Goal: Use online tool/utility: Utilize a website feature to perform a specific function

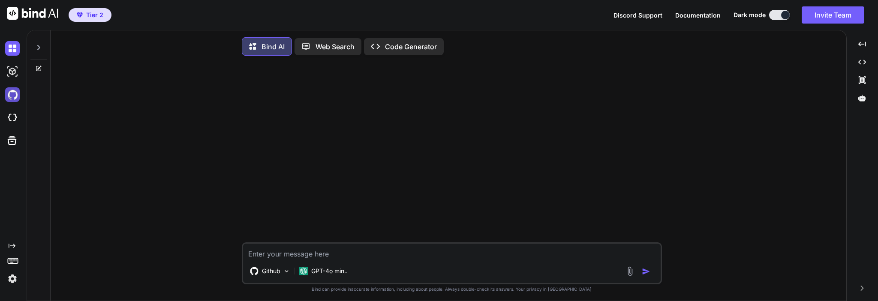
click at [12, 96] on img at bounding box center [12, 94] width 15 height 15
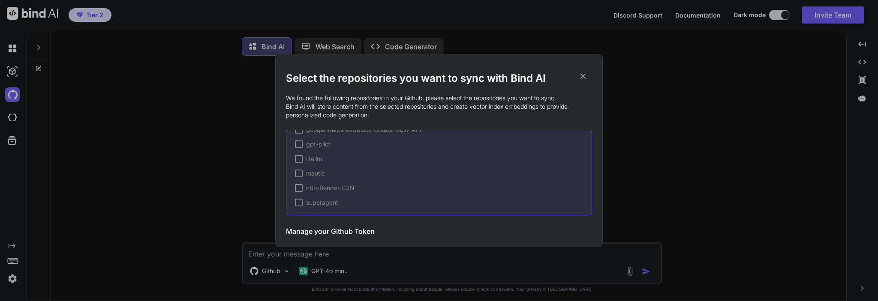
scroll to position [392, 0]
click at [331, 229] on h3 "Manage your Github Token" at bounding box center [330, 231] width 89 height 10
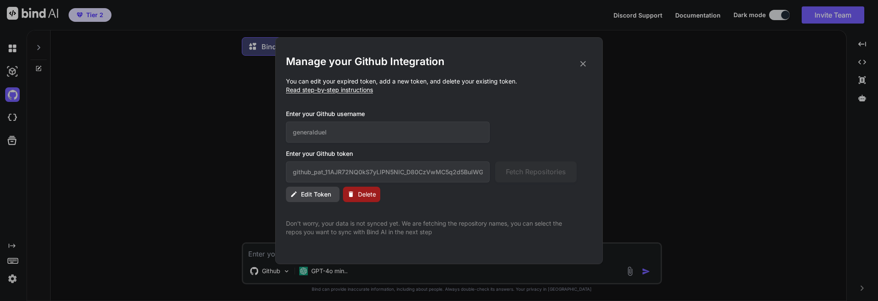
click at [587, 60] on icon at bounding box center [583, 63] width 9 height 9
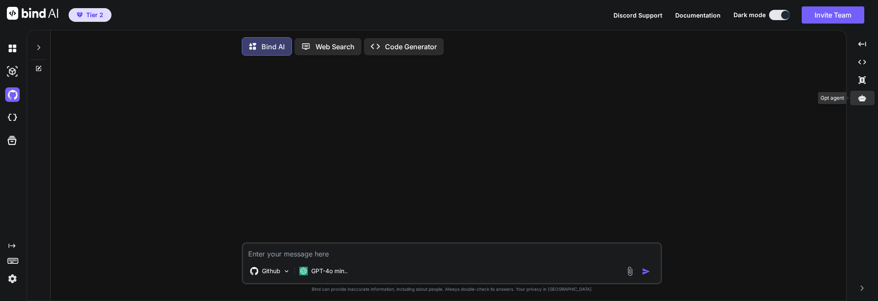
click at [863, 99] on icon at bounding box center [863, 98] width 8 height 6
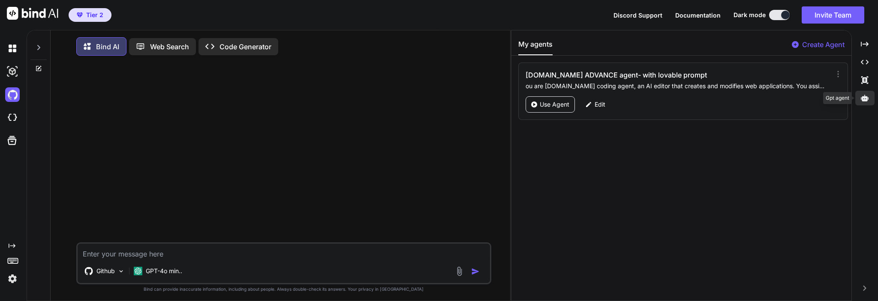
click at [863, 99] on icon at bounding box center [865, 98] width 8 height 6
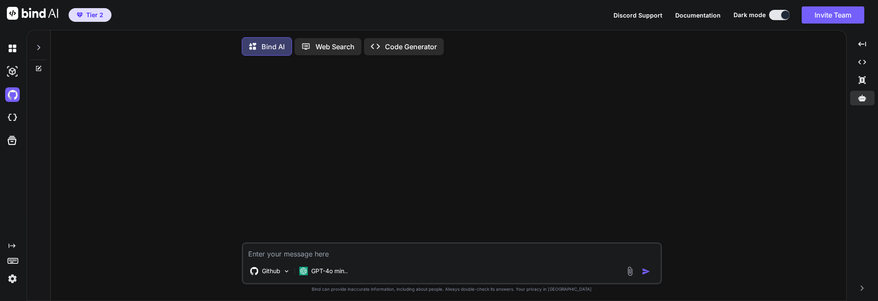
click at [348, 256] on textarea at bounding box center [452, 251] width 418 height 15
click at [279, 275] on p "Github" at bounding box center [271, 271] width 18 height 9
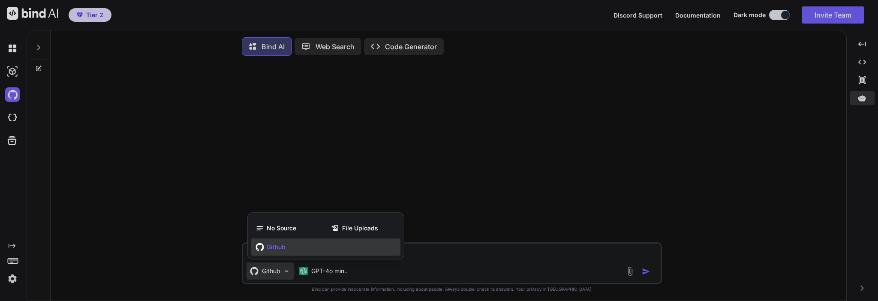
click at [277, 250] on span "Github" at bounding box center [276, 247] width 19 height 9
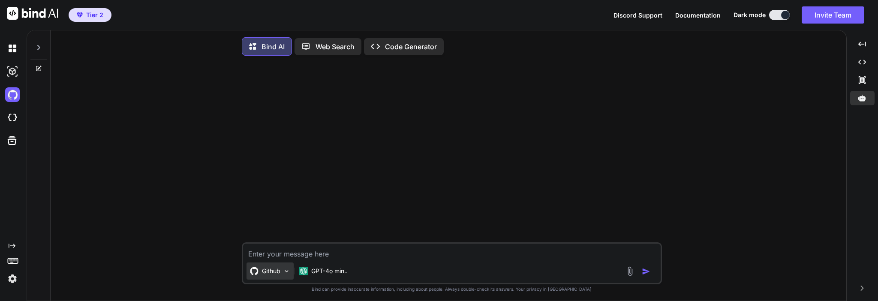
click at [270, 273] on p "Github" at bounding box center [271, 271] width 18 height 9
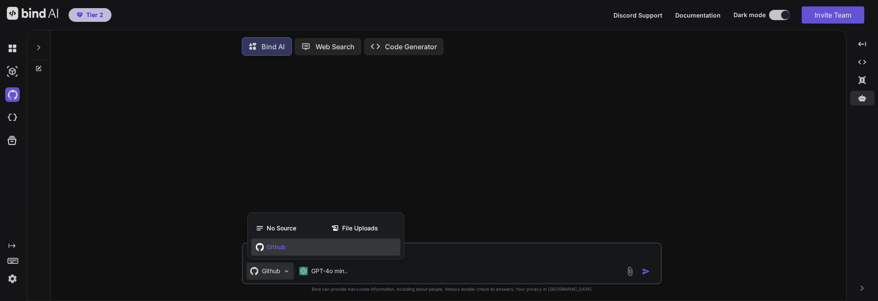
click at [267, 245] on span "Github" at bounding box center [276, 247] width 19 height 9
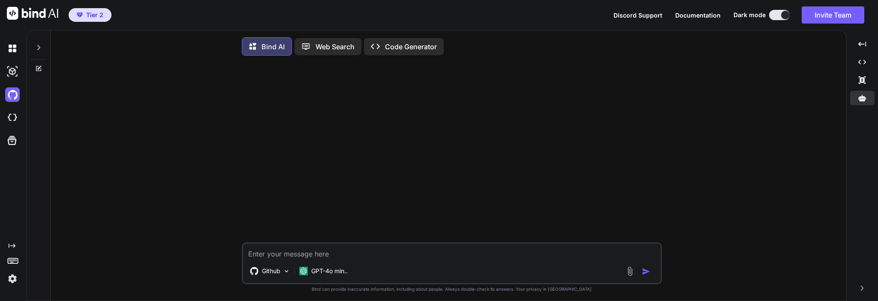
click at [630, 276] on img at bounding box center [630, 272] width 10 height 10
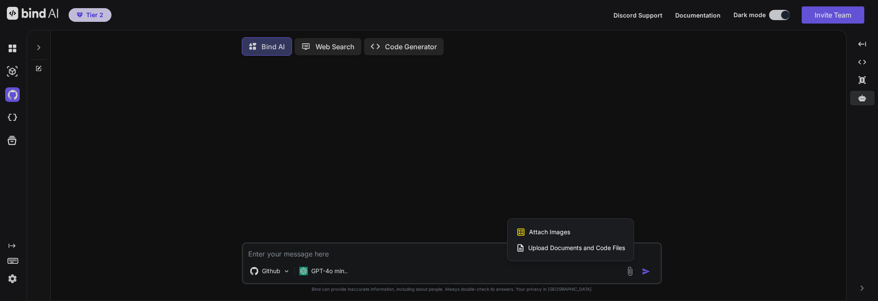
click at [346, 215] on div at bounding box center [439, 150] width 878 height 301
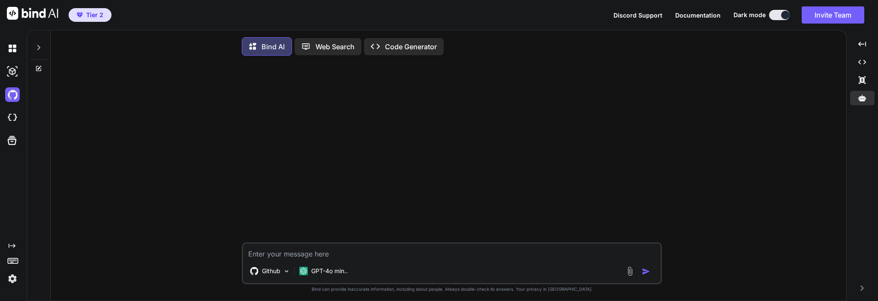
click at [630, 274] on img at bounding box center [630, 272] width 10 height 10
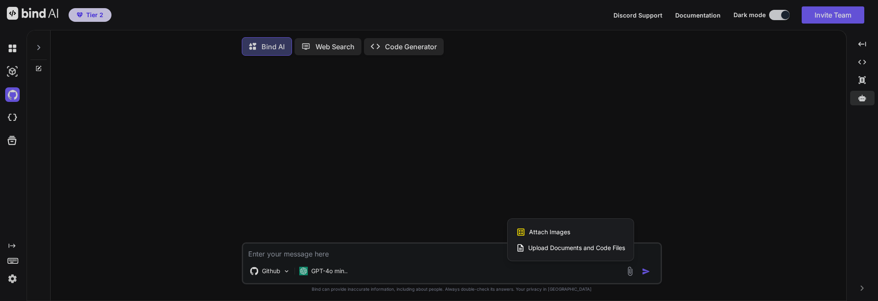
click at [576, 251] on span "Upload Documents and Code Files" at bounding box center [576, 248] width 97 height 9
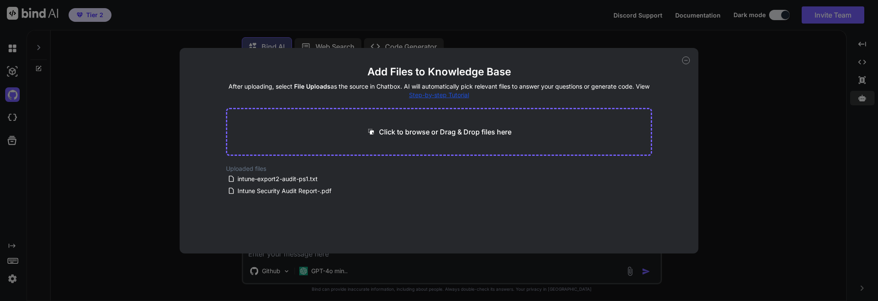
click at [736, 93] on div "Add Files to Knowledge Base After uploading, select File Uploads as the source …" at bounding box center [439, 150] width 878 height 301
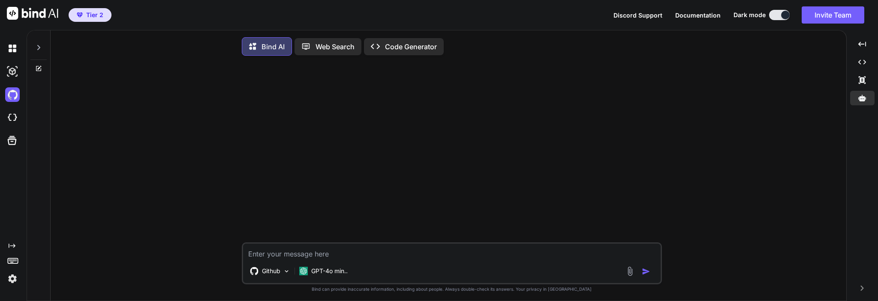
click at [631, 274] on img at bounding box center [630, 272] width 10 height 10
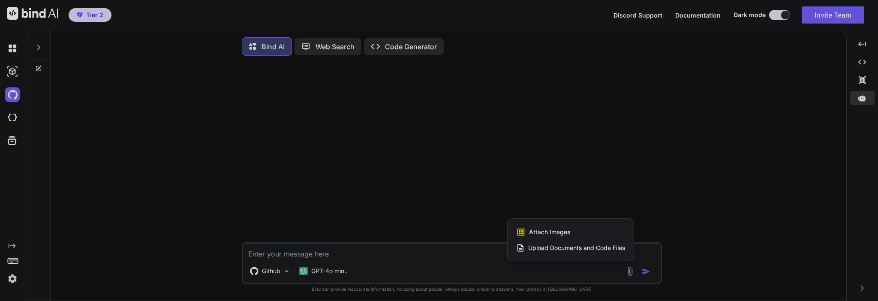
click at [307, 252] on div at bounding box center [439, 150] width 878 height 301
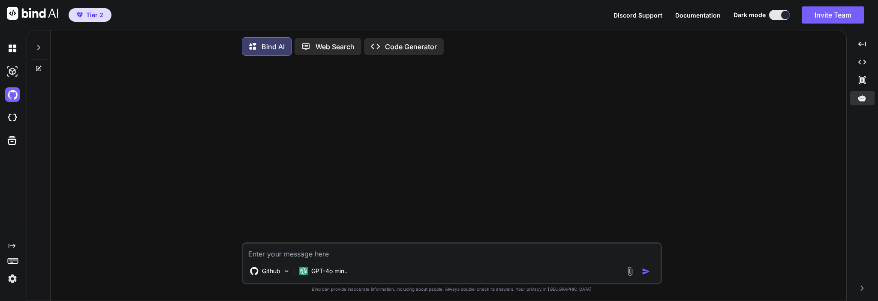
click at [314, 257] on textarea at bounding box center [452, 251] width 418 height 15
click at [314, 259] on textarea at bounding box center [452, 251] width 418 height 15
click at [302, 153] on div at bounding box center [453, 153] width 419 height 180
click at [40, 45] on icon at bounding box center [38, 47] width 7 height 7
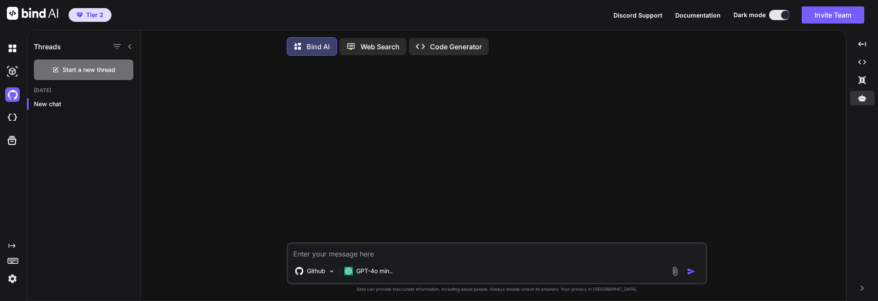
click at [567, 156] on div at bounding box center [498, 153] width 419 height 180
click at [863, 62] on icon "Created with Pixso." at bounding box center [863, 62] width 8 height 8
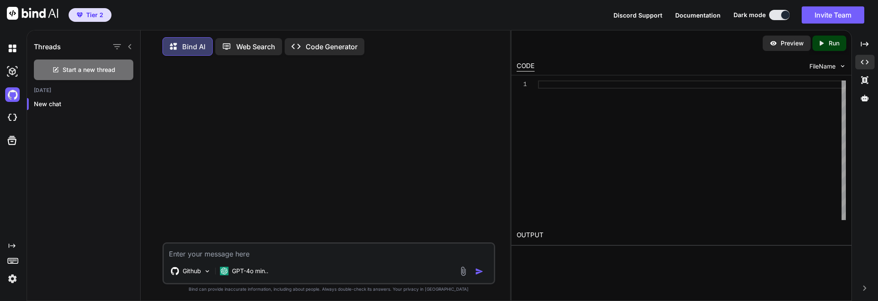
click at [465, 272] on img at bounding box center [463, 272] width 10 height 10
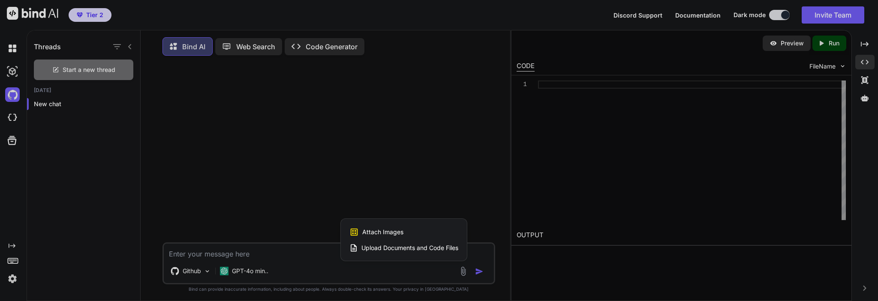
click at [266, 178] on div at bounding box center [439, 150] width 878 height 301
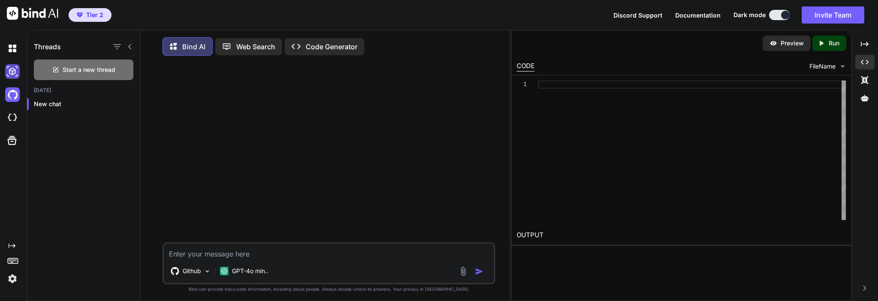
click at [11, 74] on img at bounding box center [12, 71] width 15 height 15
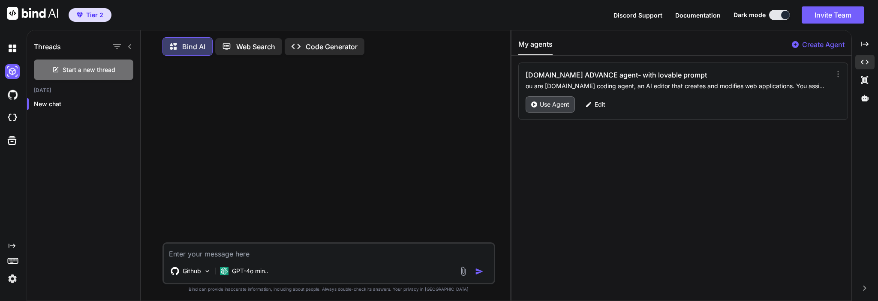
click at [558, 106] on p "Use Agent" at bounding box center [555, 104] width 30 height 9
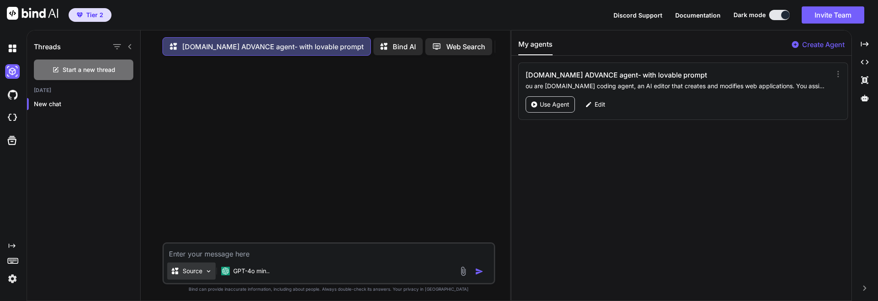
click at [202, 276] on p "Source" at bounding box center [193, 271] width 20 height 9
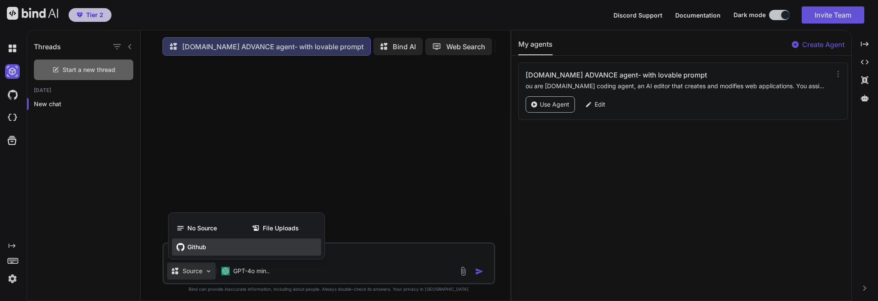
click at [199, 250] on span "Github" at bounding box center [196, 247] width 19 height 9
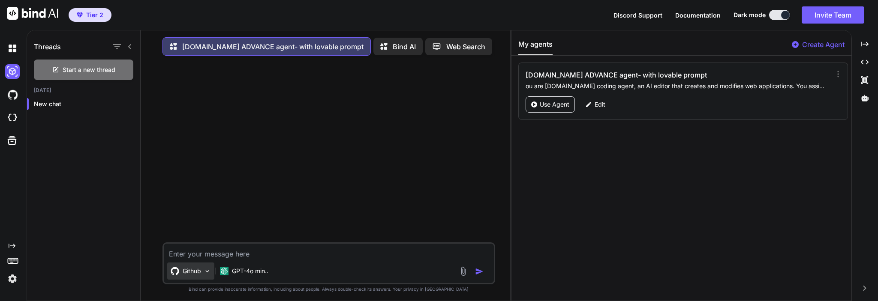
click at [211, 274] on img at bounding box center [207, 271] width 7 height 7
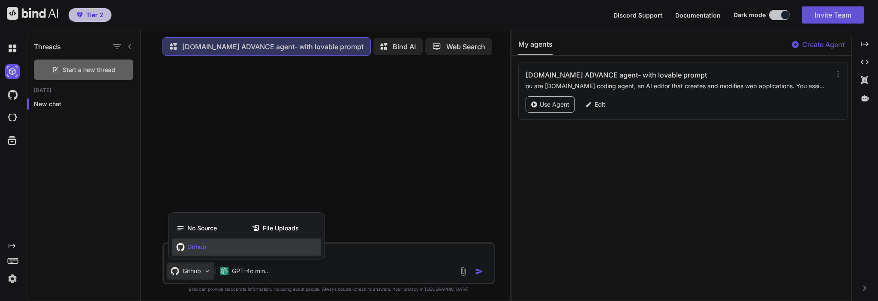
click at [346, 197] on div at bounding box center [439, 150] width 878 height 301
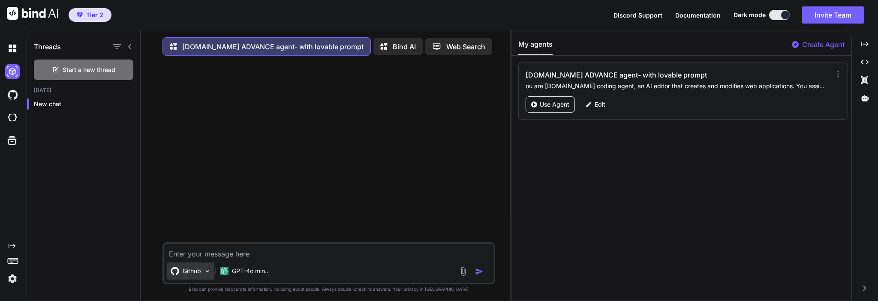
click at [197, 273] on p "Github" at bounding box center [192, 271] width 18 height 9
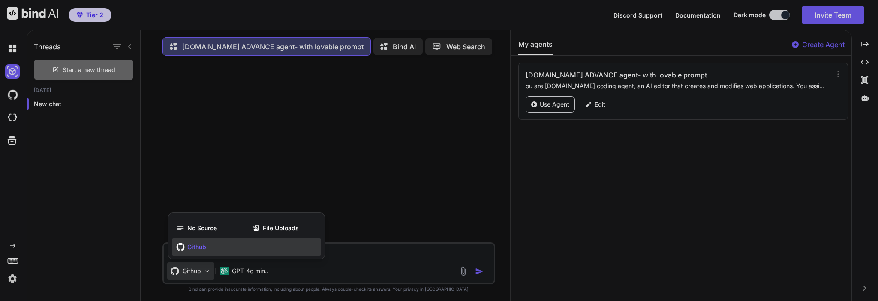
click at [197, 273] on div at bounding box center [439, 150] width 878 height 301
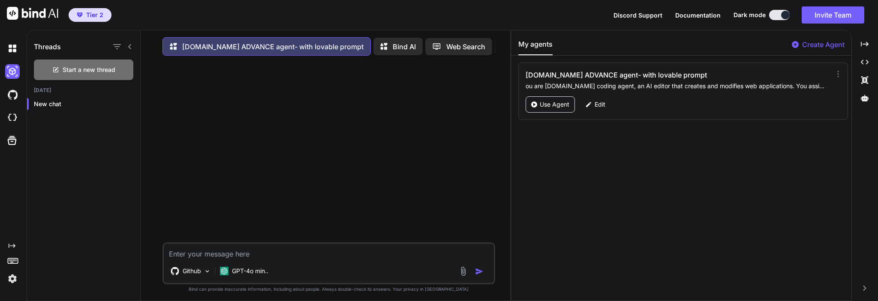
click at [462, 275] on img at bounding box center [463, 272] width 10 height 10
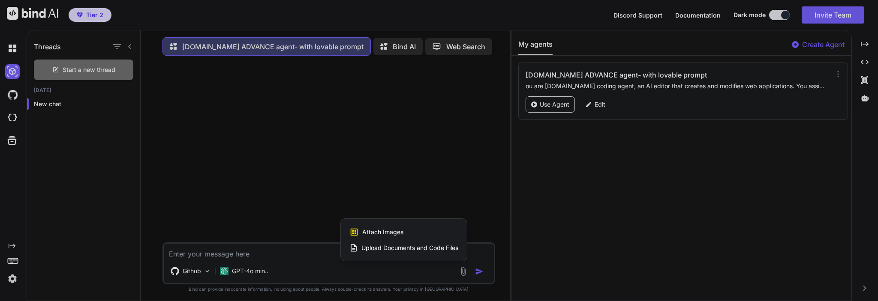
click at [423, 252] on span "Upload Documents and Code Files" at bounding box center [410, 248] width 97 height 9
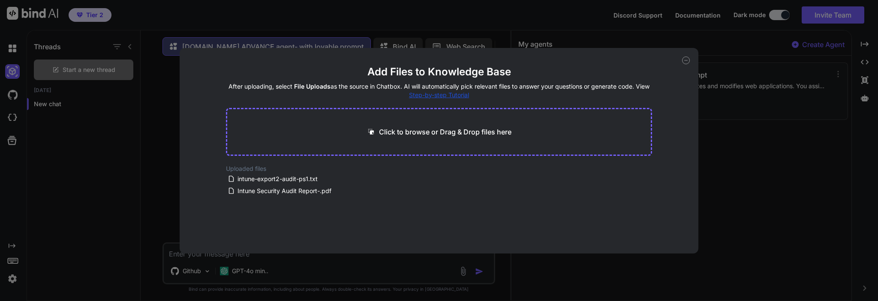
click at [490, 198] on main "Add Files to Knowledge Base After uploading, select File Uploads as the source …" at bounding box center [439, 159] width 427 height 189
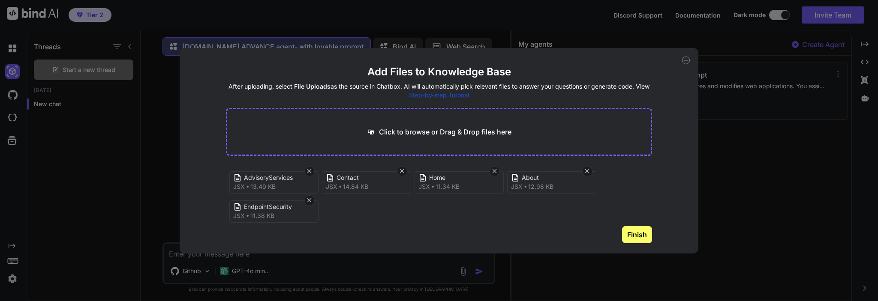
click at [633, 238] on button "Finish" at bounding box center [637, 234] width 30 height 17
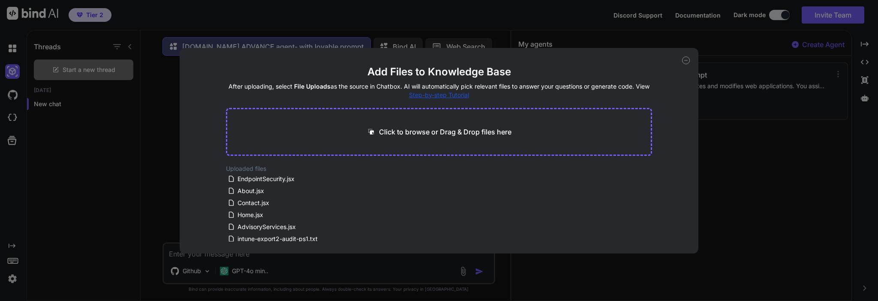
scroll to position [15, 0]
click at [342, 224] on icon at bounding box center [344, 223] width 7 height 7
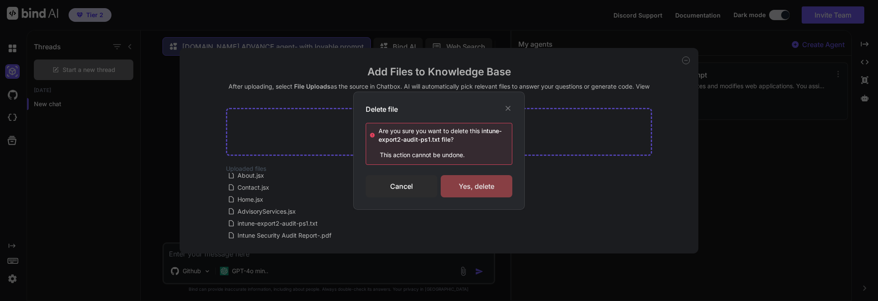
click at [475, 182] on div "Yes, delete" at bounding box center [477, 186] width 72 height 22
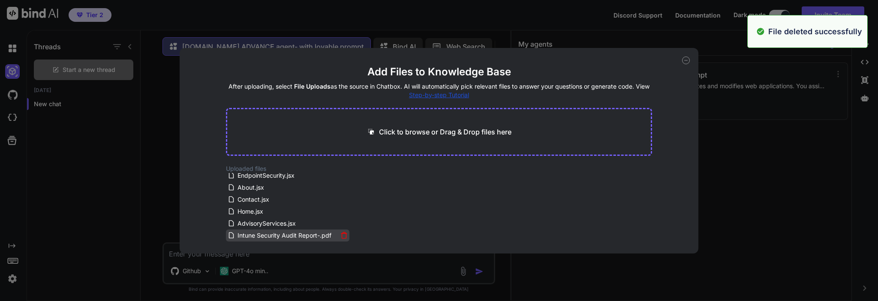
scroll to position [3, 0]
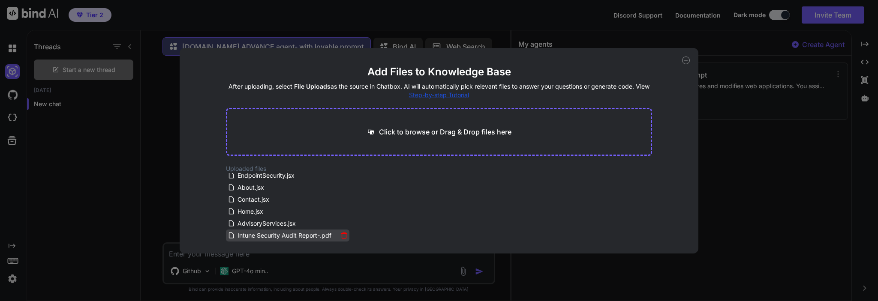
click at [343, 233] on icon at bounding box center [344, 232] width 3 height 1
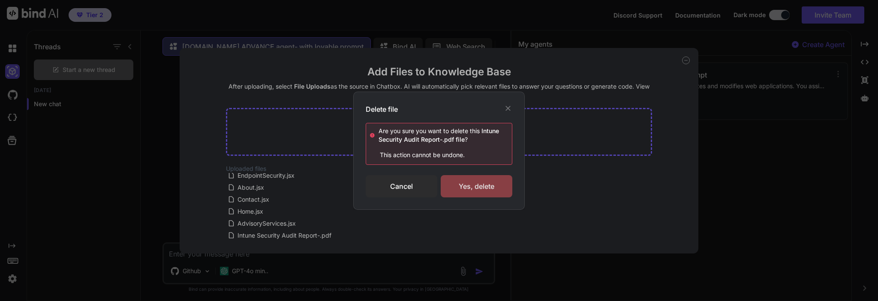
click at [472, 189] on div "Yes, delete" at bounding box center [477, 186] width 72 height 22
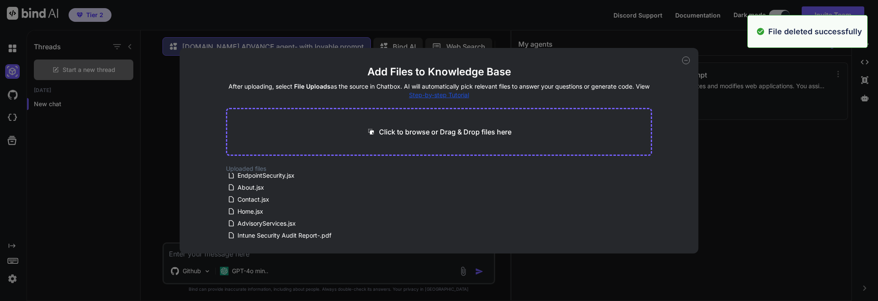
scroll to position [0, 0]
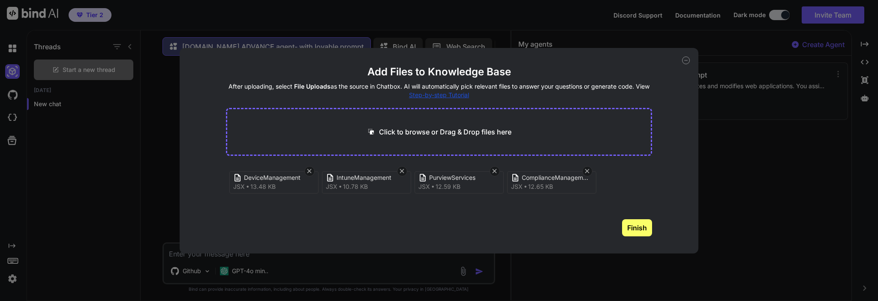
click at [632, 229] on button "Finish" at bounding box center [637, 228] width 30 height 17
click at [644, 231] on button "Finish" at bounding box center [637, 228] width 30 height 17
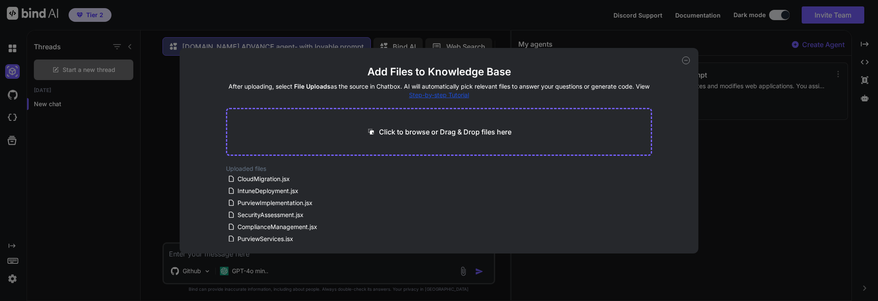
click at [684, 60] on icon at bounding box center [686, 61] width 8 height 8
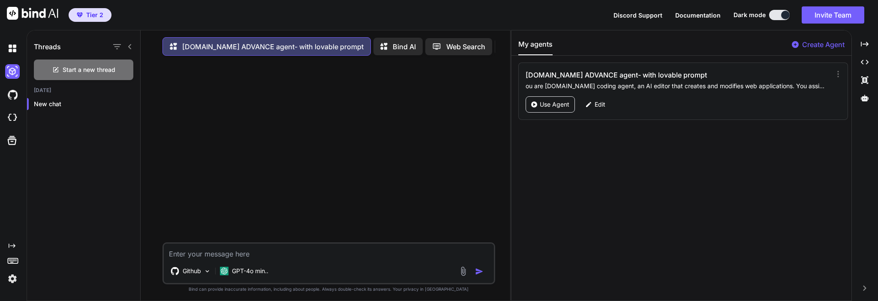
click at [463, 273] on img at bounding box center [463, 272] width 10 height 10
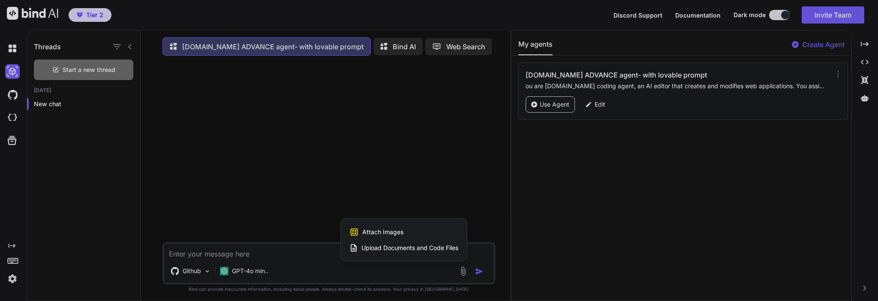
click at [426, 252] on span "Upload Documents and Code Files" at bounding box center [410, 248] width 97 height 9
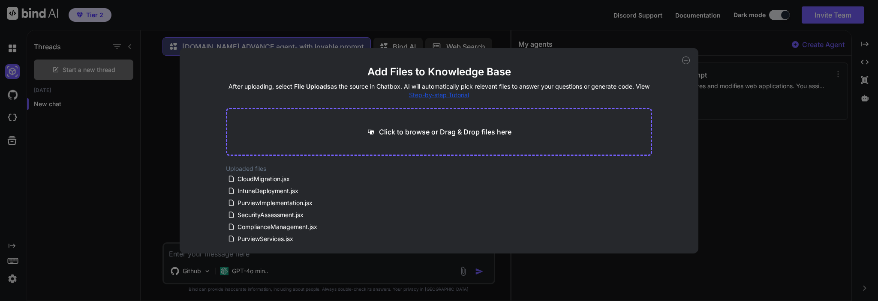
drag, startPoint x: 683, startPoint y: 60, endPoint x: 672, endPoint y: 61, distance: 10.9
click at [683, 60] on icon at bounding box center [686, 61] width 8 height 8
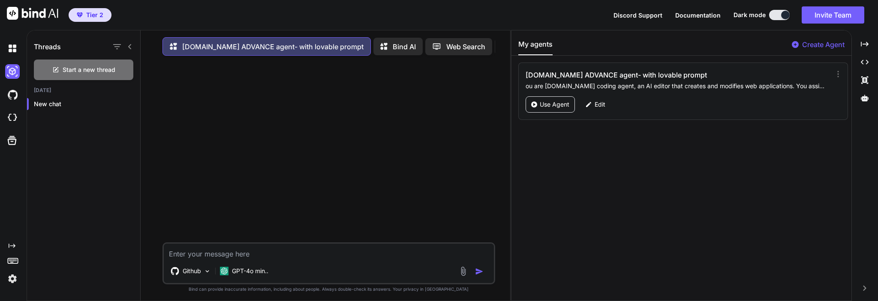
click at [293, 254] on textarea at bounding box center [329, 251] width 330 height 15
paste textarea "L ipsu dolorsit AME conse (Adipi.eli, SeddoeiuSmodtemp.inc, Utlabor.etd, Magn.a…"
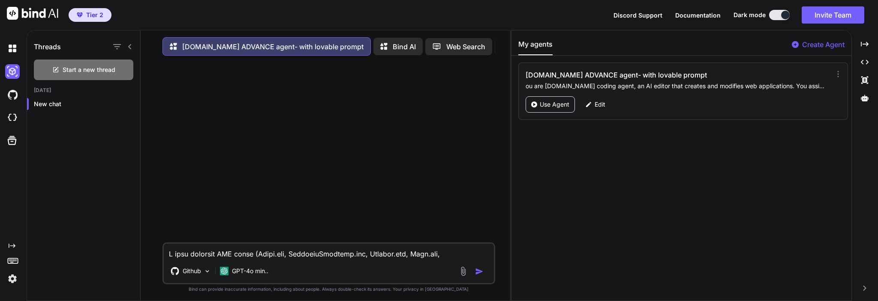
scroll to position [299, 0]
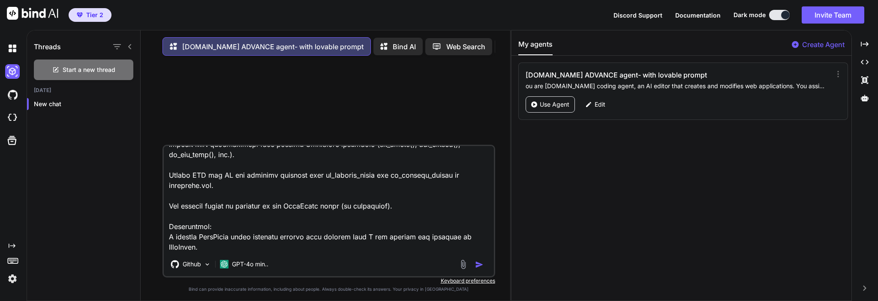
type textarea "L ipsu dolorsit AME conse (Adipi.eli, SeddoeiuSmodtemp.inc, Utlabor.etd, Magn.a…"
click at [481, 266] on img "button" at bounding box center [479, 265] width 9 height 9
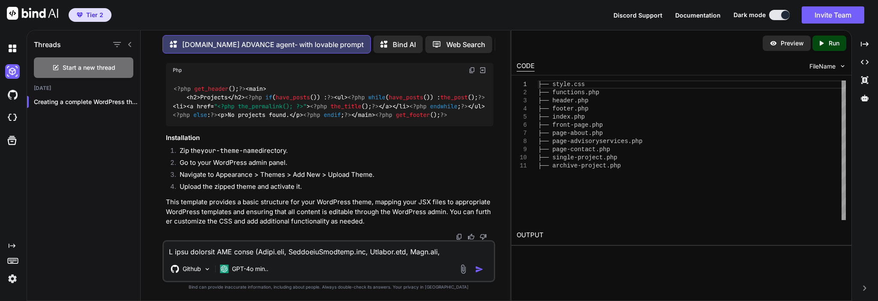
scroll to position [1751, 0]
click at [11, 53] on img at bounding box center [12, 48] width 15 height 15
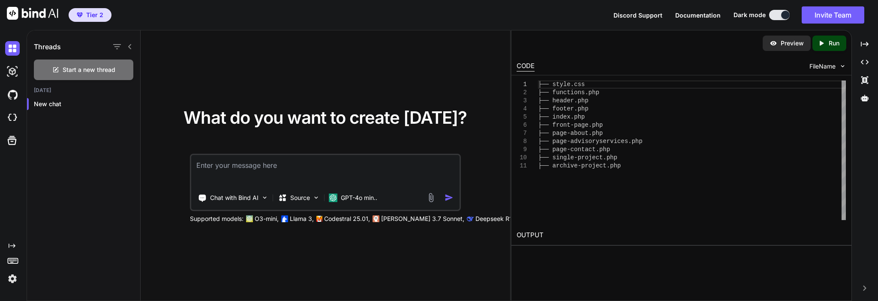
click at [304, 173] on textarea at bounding box center [325, 171] width 268 height 32
click at [42, 103] on p "New chat" at bounding box center [87, 104] width 106 height 9
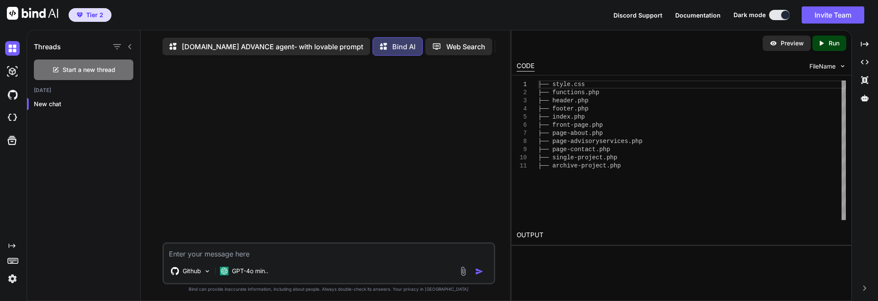
click at [302, 259] on textarea at bounding box center [329, 251] width 330 height 15
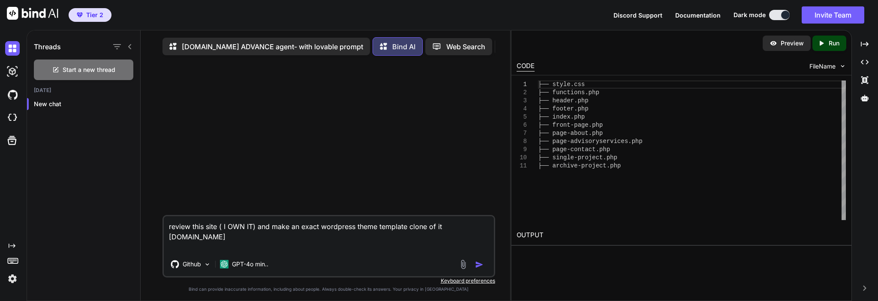
type textarea "review this site ( I OWN IT) and make an exact wordpress theme template clone o…"
click at [478, 263] on img "button" at bounding box center [479, 265] width 9 height 9
